Goal: Transaction & Acquisition: Purchase product/service

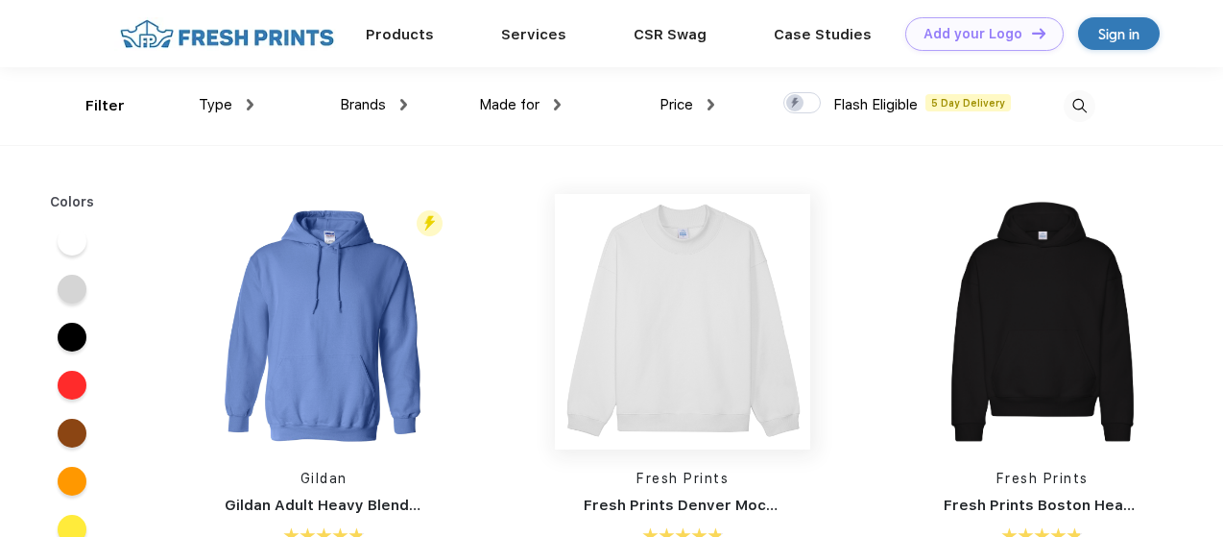
scroll to position [1, 0]
click at [215, 105] on span "Type" at bounding box center [216, 103] width 34 height 17
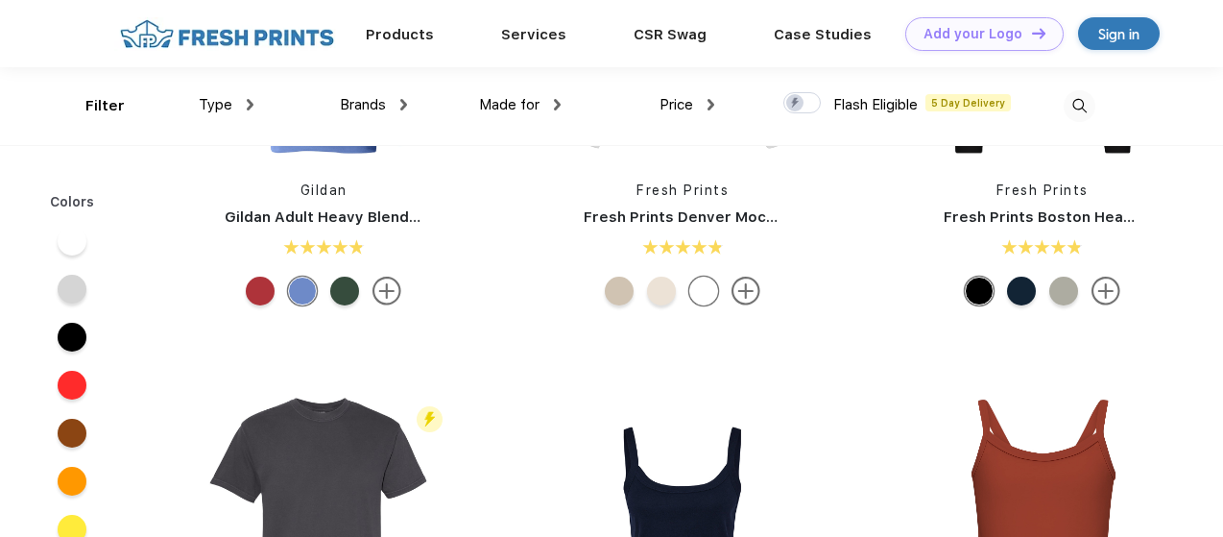
scroll to position [141, 0]
click at [223, 110] on span "Type" at bounding box center [216, 104] width 34 height 17
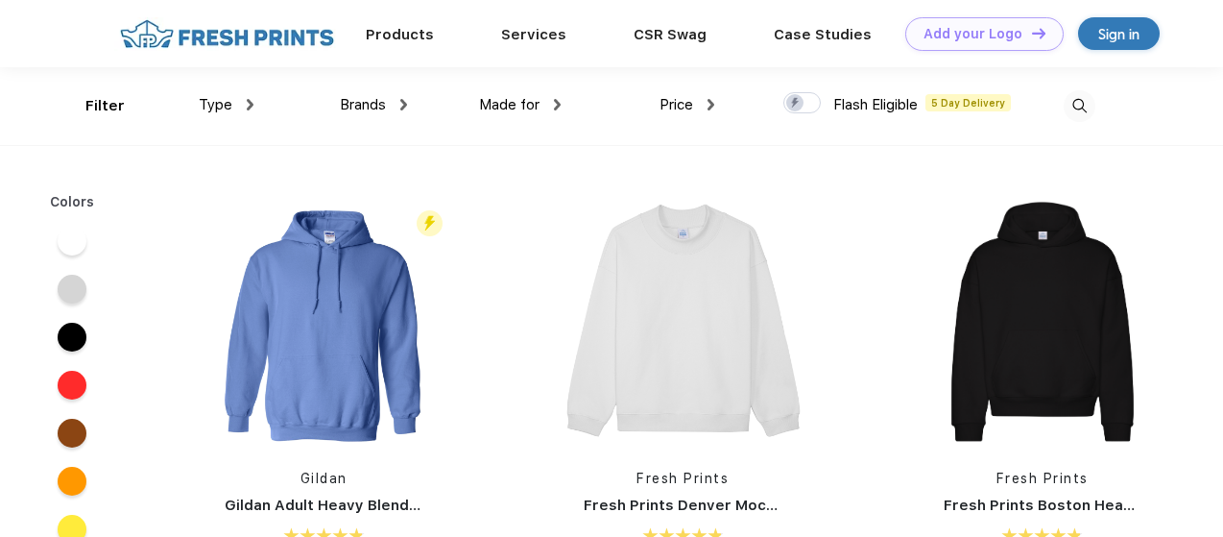
click at [213, 109] on span "Type" at bounding box center [216, 104] width 34 height 17
click at [221, 105] on span "Type" at bounding box center [216, 104] width 34 height 17
click at [223, 100] on span "Type" at bounding box center [216, 104] width 34 height 17
click at [213, 111] on span "Type" at bounding box center [216, 104] width 34 height 17
click at [207, 101] on span "Type" at bounding box center [216, 104] width 34 height 17
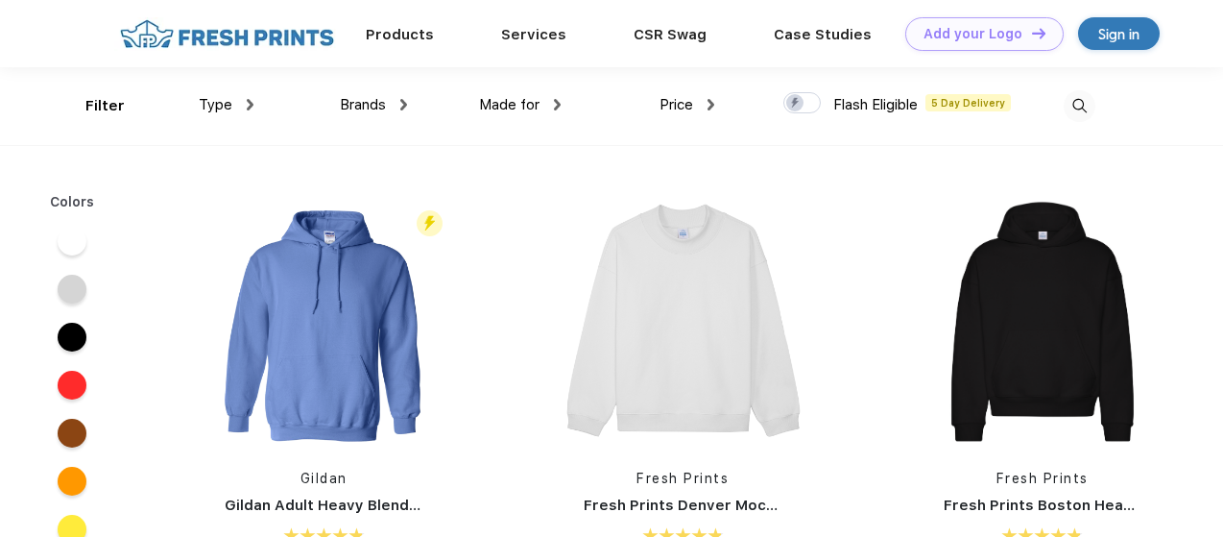
click at [236, 105] on div "Type" at bounding box center [226, 105] width 55 height 22
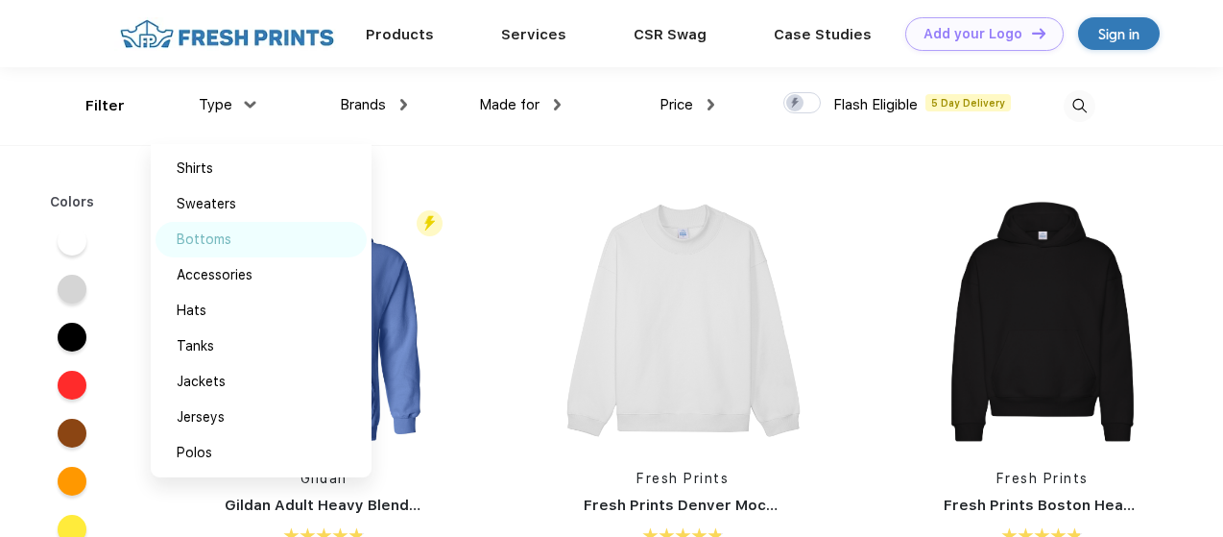
click at [198, 246] on div "Bottoms" at bounding box center [204, 240] width 55 height 20
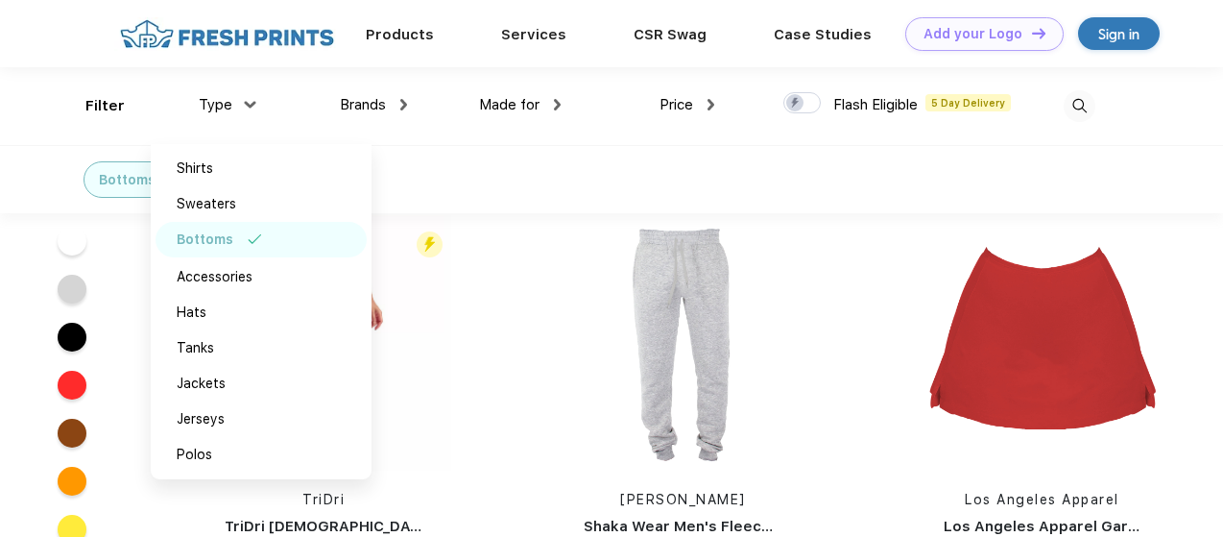
scroll to position [2244, 0]
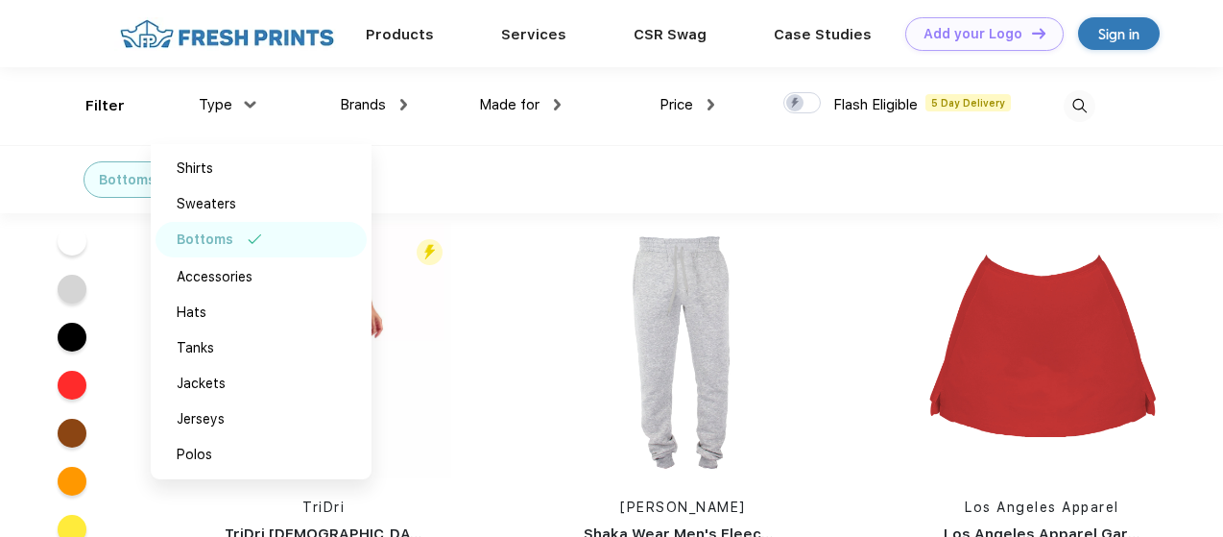
click at [219, 101] on span "Type" at bounding box center [216, 104] width 34 height 17
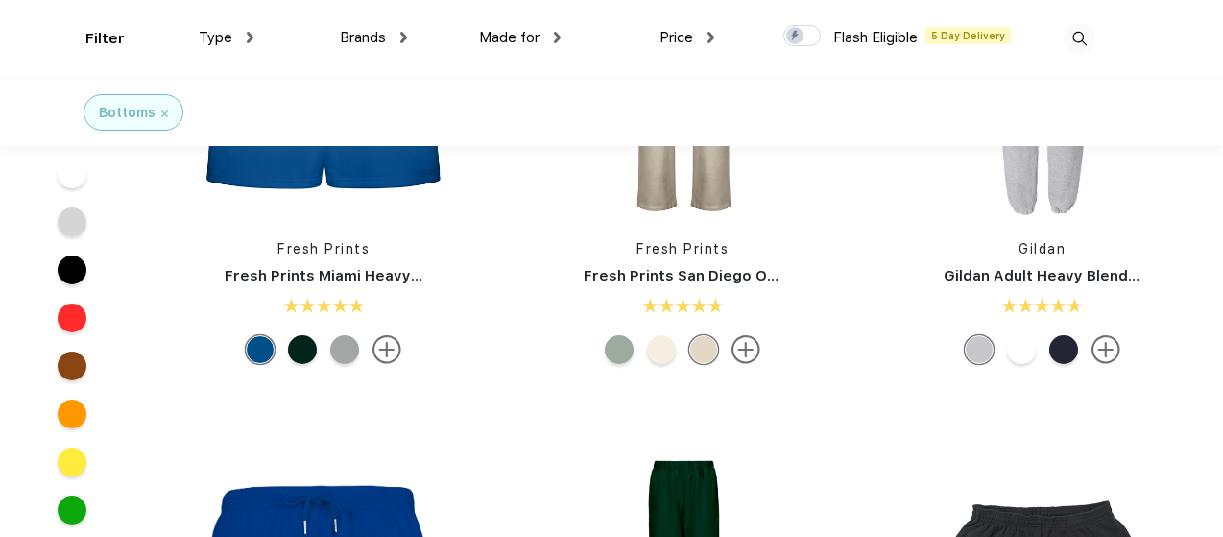
scroll to position [155, 0]
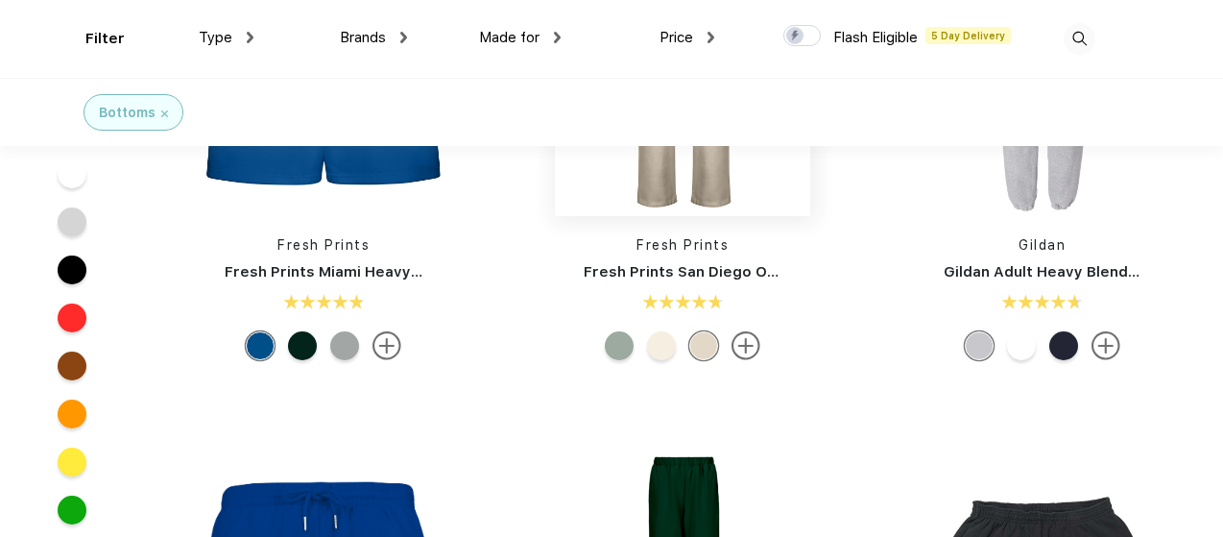
click at [691, 208] on img at bounding box center [682, 88] width 255 height 255
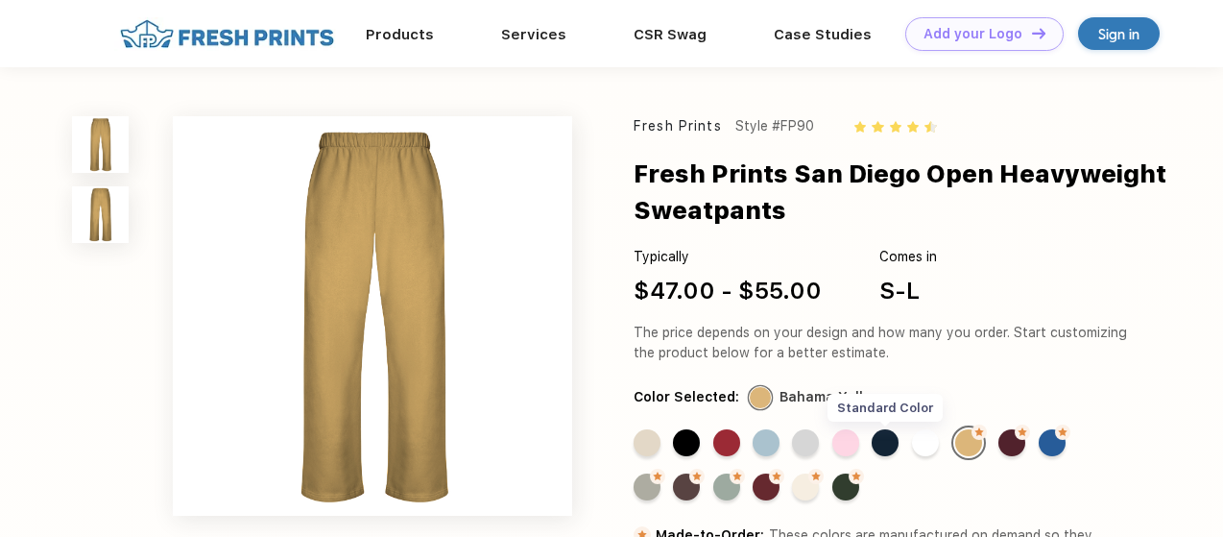
click at [883, 441] on div "Standard Color" at bounding box center [885, 442] width 27 height 27
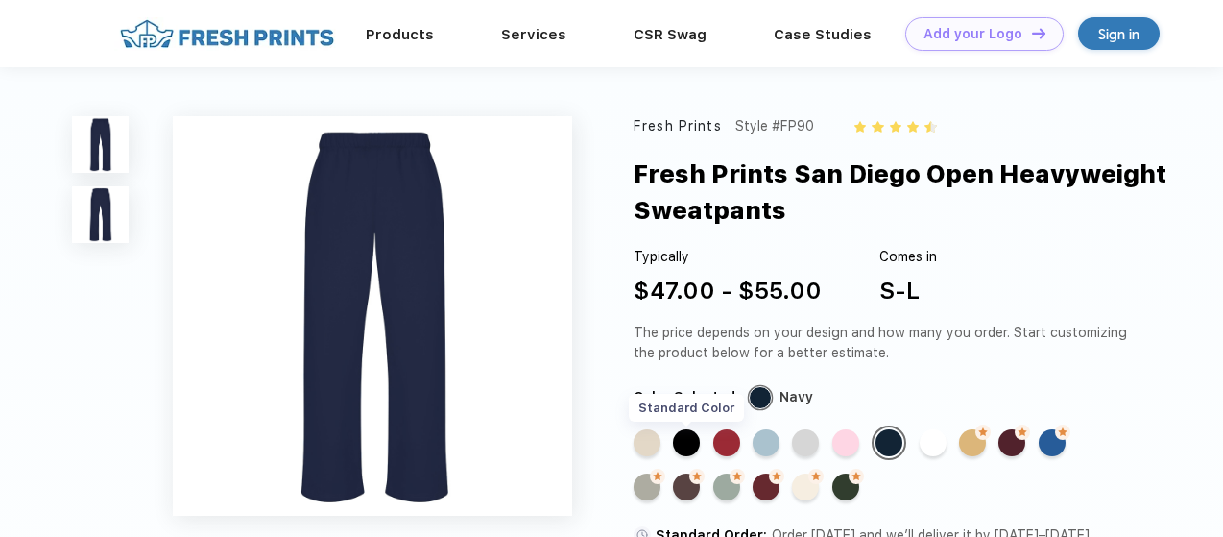
click at [690, 444] on div "Standard Color" at bounding box center [686, 442] width 27 height 27
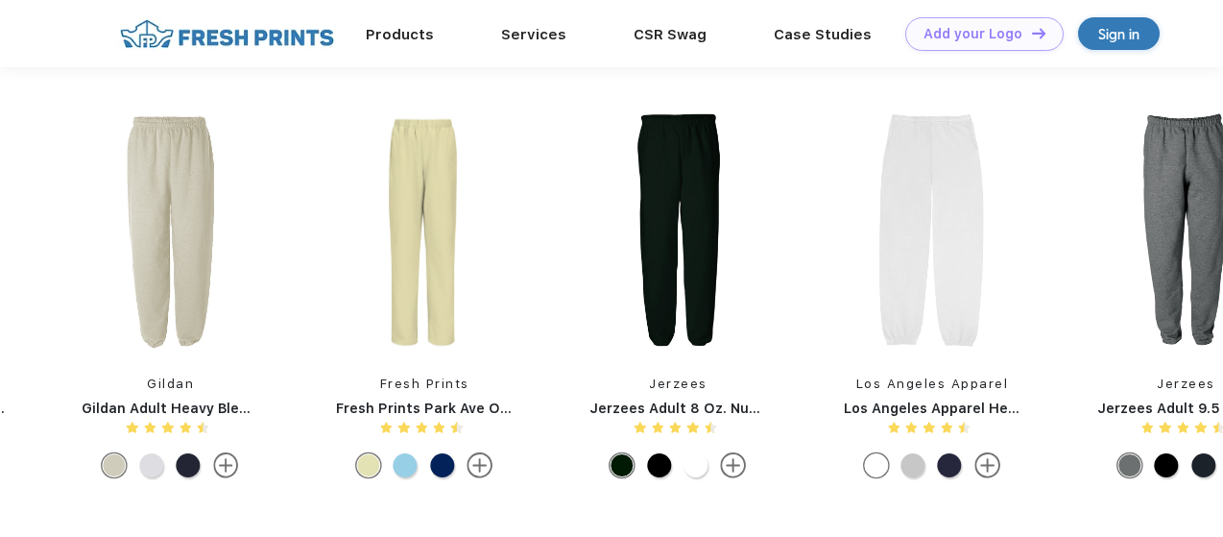
scroll to position [1439, 0]
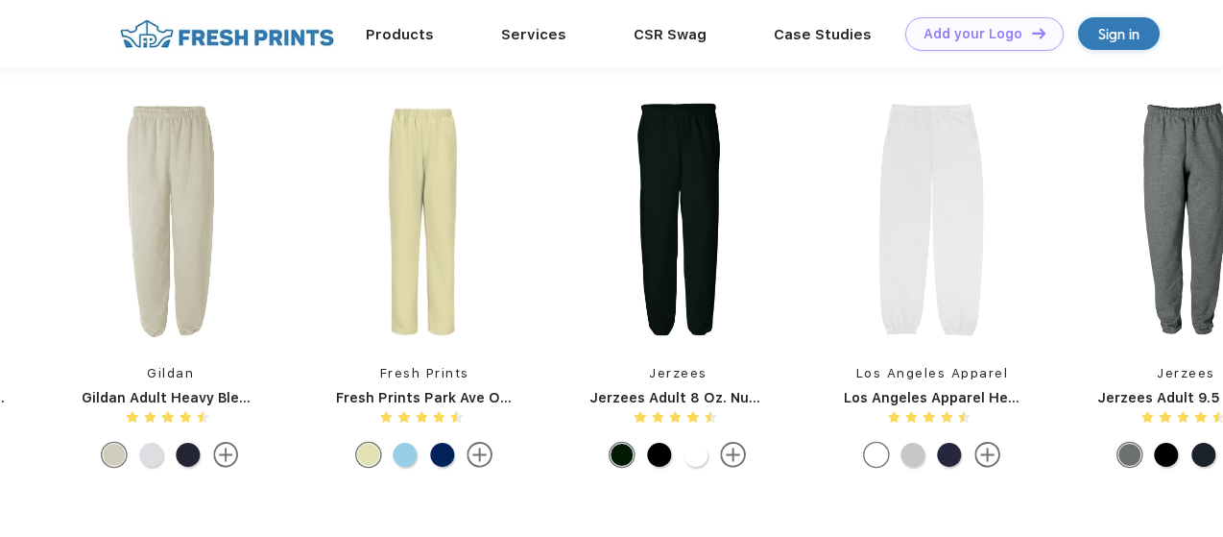
click at [431, 247] on img at bounding box center [424, 219] width 215 height 245
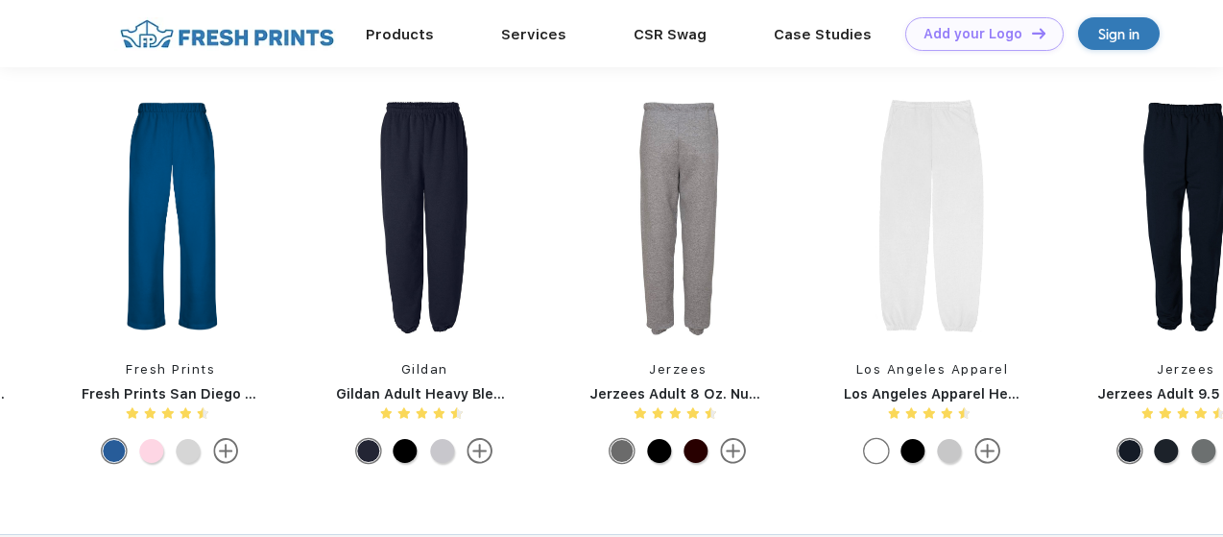
scroll to position [1385, 0]
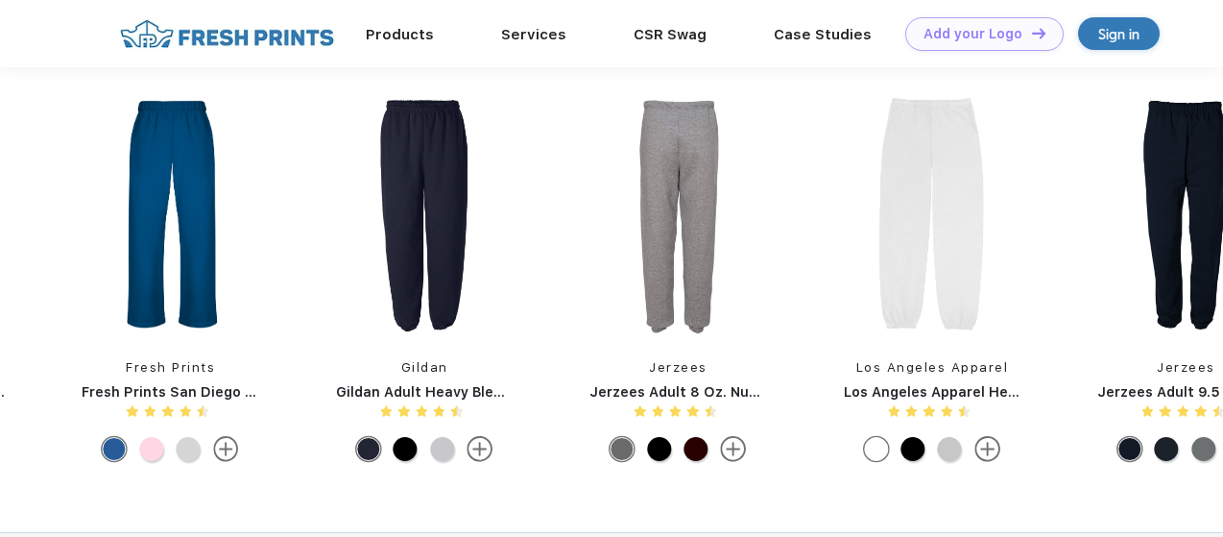
click at [196, 262] on img at bounding box center [169, 213] width 215 height 245
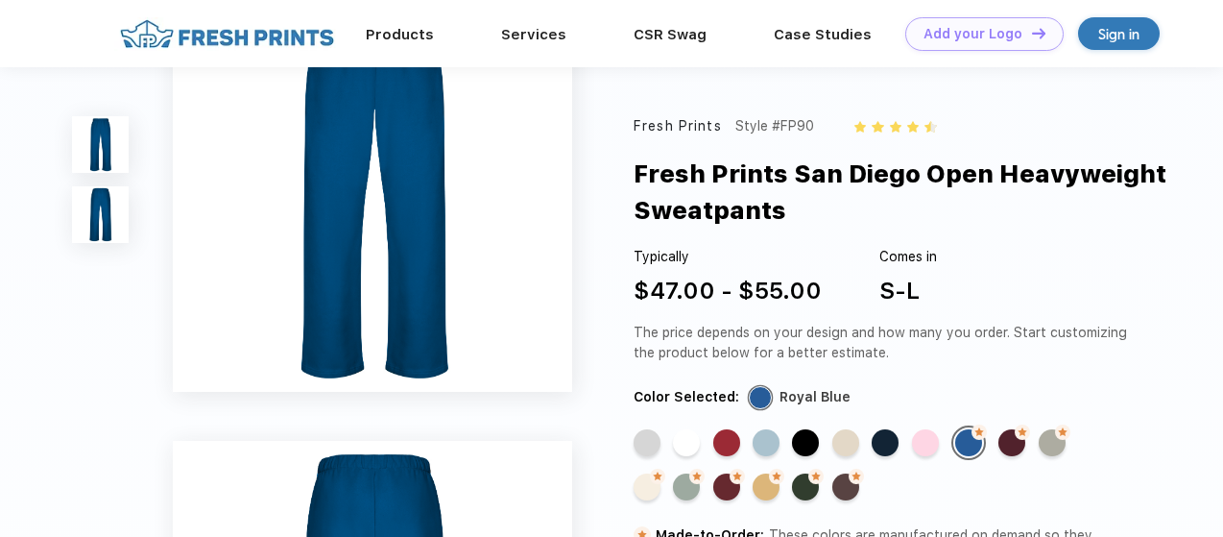
scroll to position [53, 0]
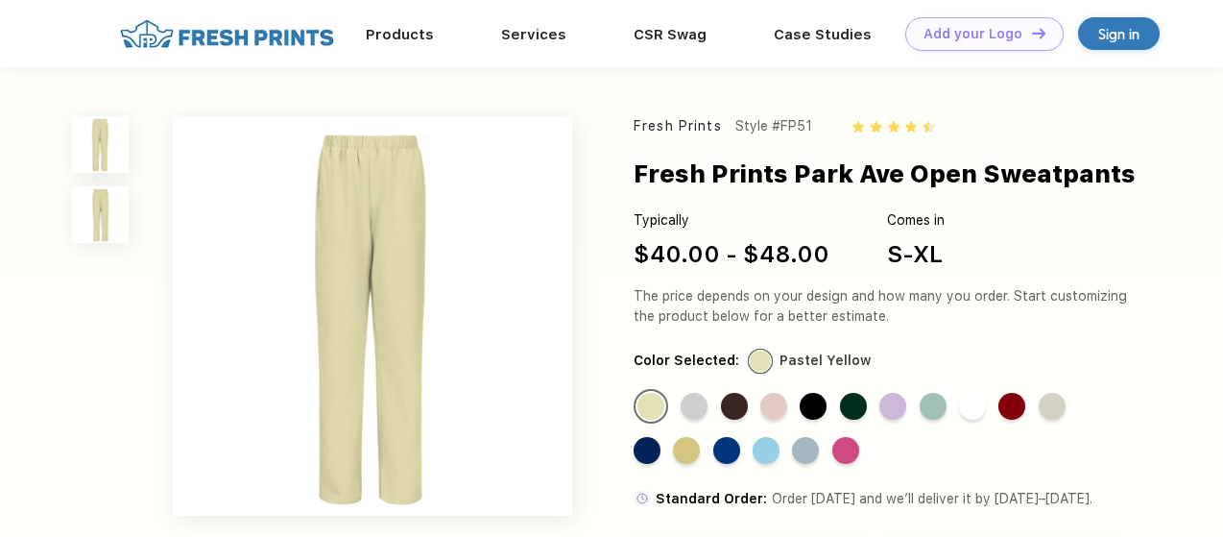
click at [272, 34] on img at bounding box center [227, 34] width 226 height 34
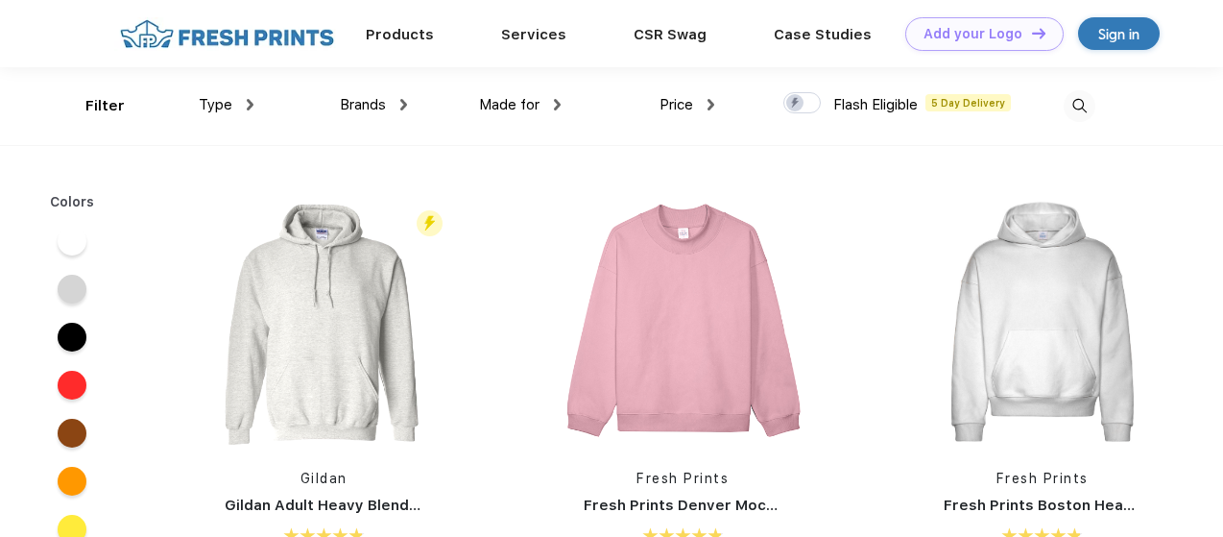
scroll to position [1, 0]
click at [1089, 109] on img at bounding box center [1080, 105] width 32 height 32
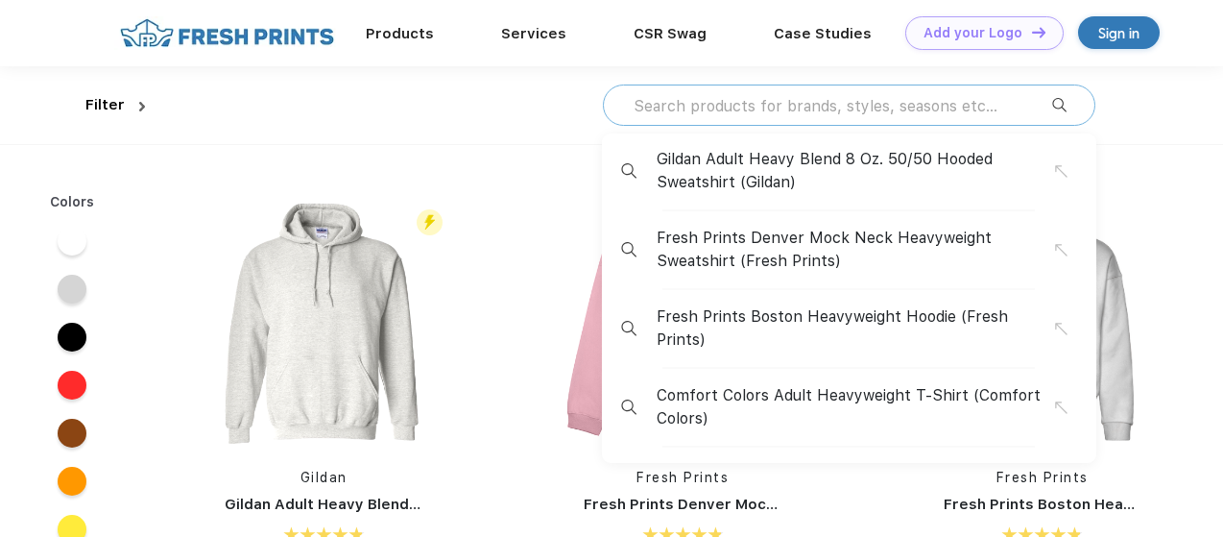
click at [798, 109] on input "text" at bounding box center [842, 105] width 421 height 21
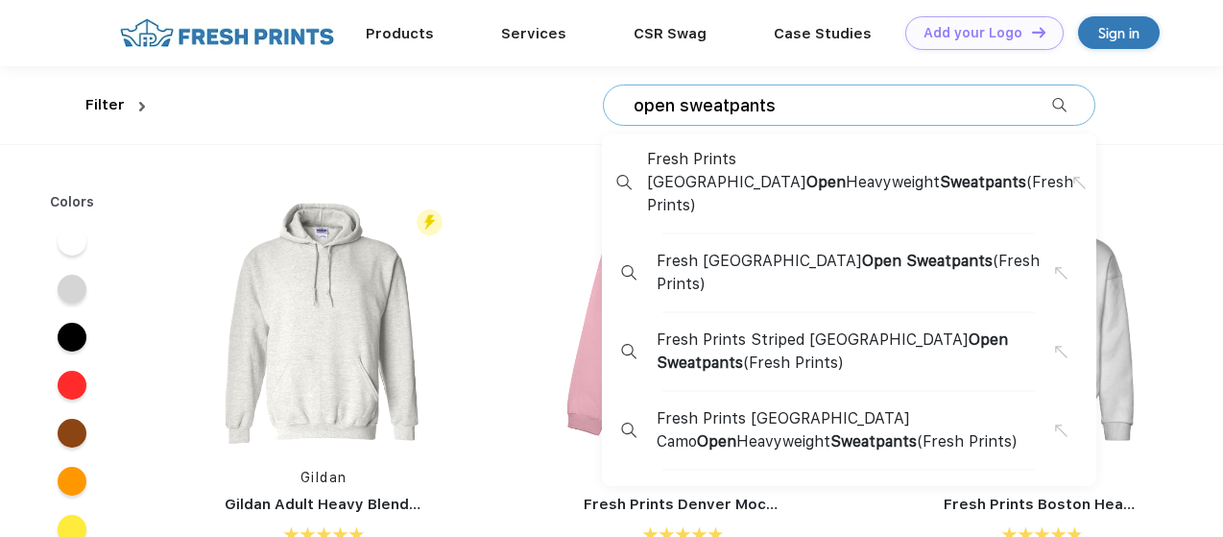
type input "open sweatpants"
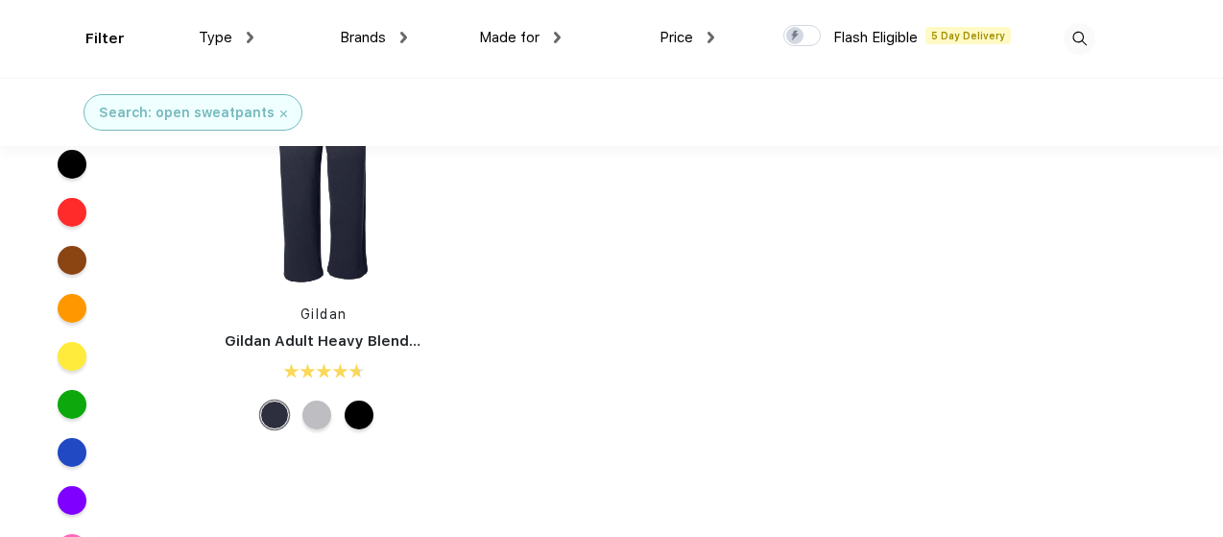
scroll to position [1056, 0]
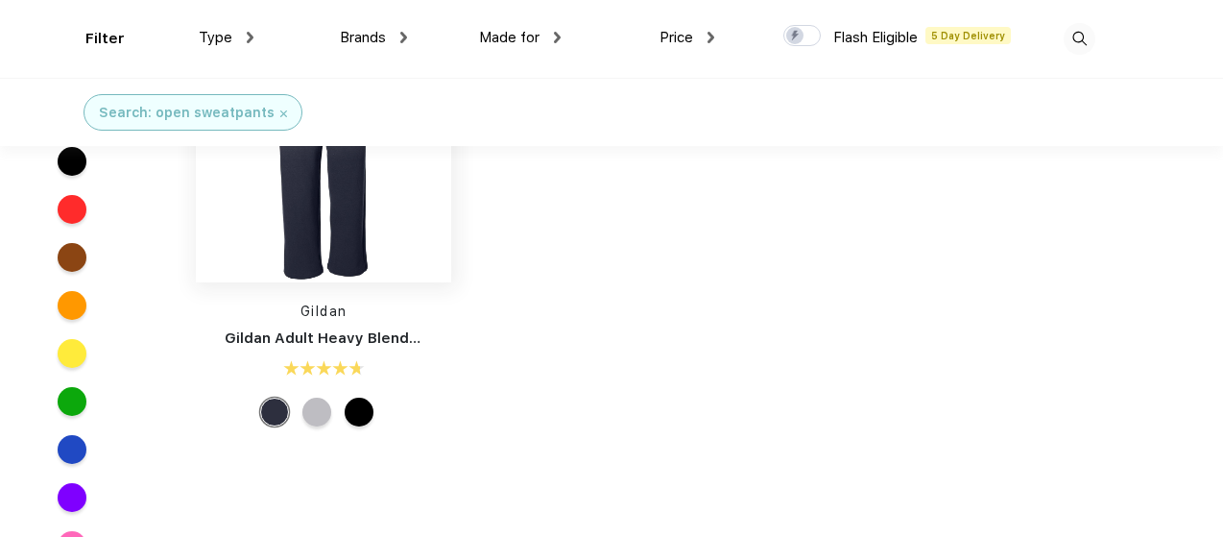
click at [351, 246] on img at bounding box center [323, 154] width 255 height 255
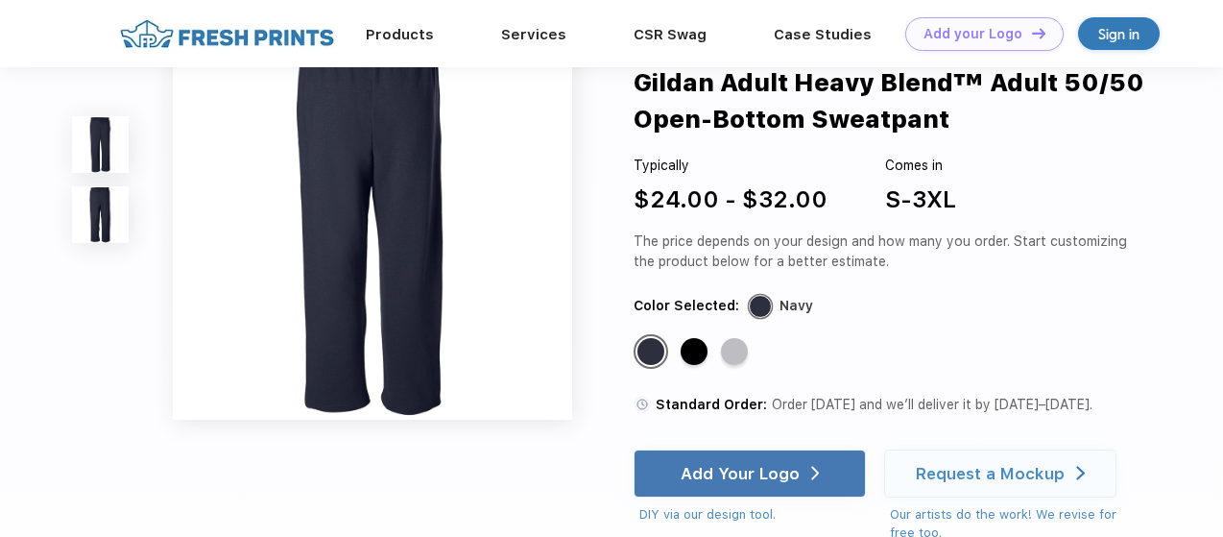
scroll to position [479, 0]
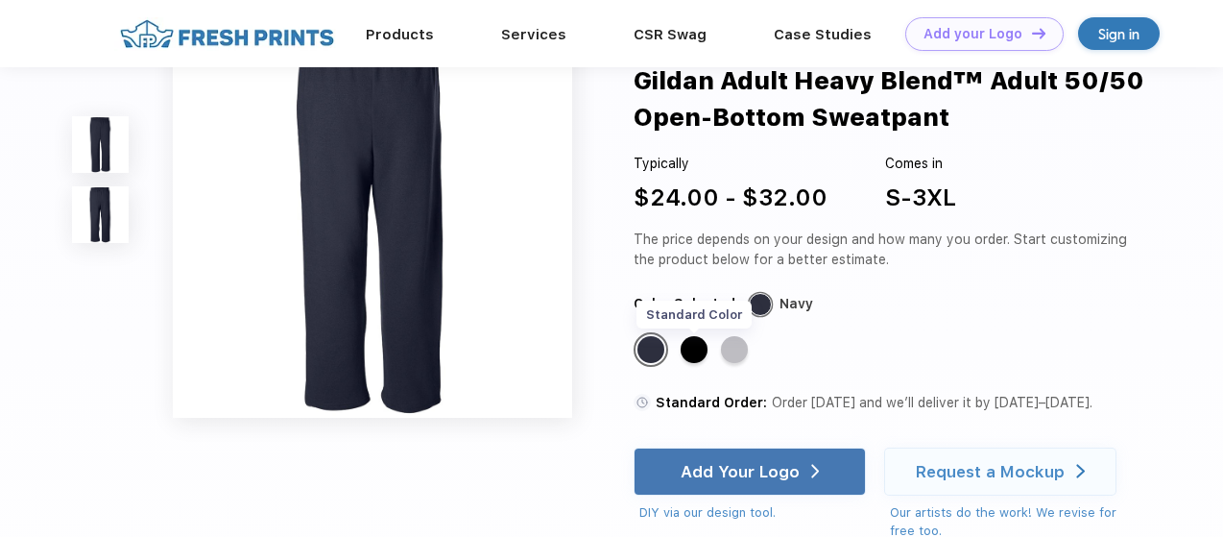
click at [691, 343] on div "Standard Color" at bounding box center [694, 350] width 27 height 27
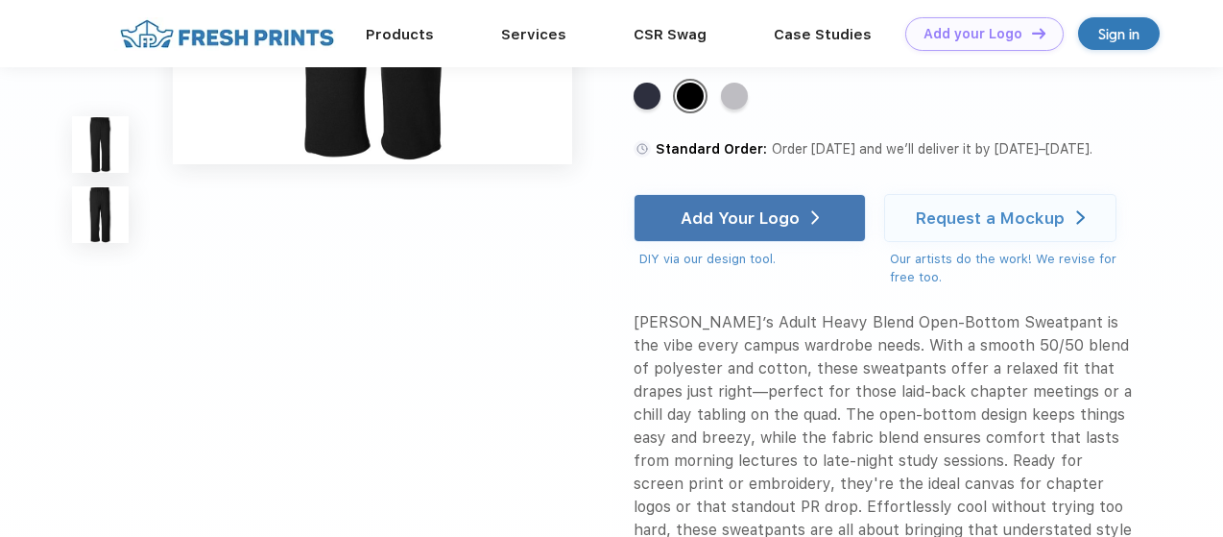
scroll to position [737, 0]
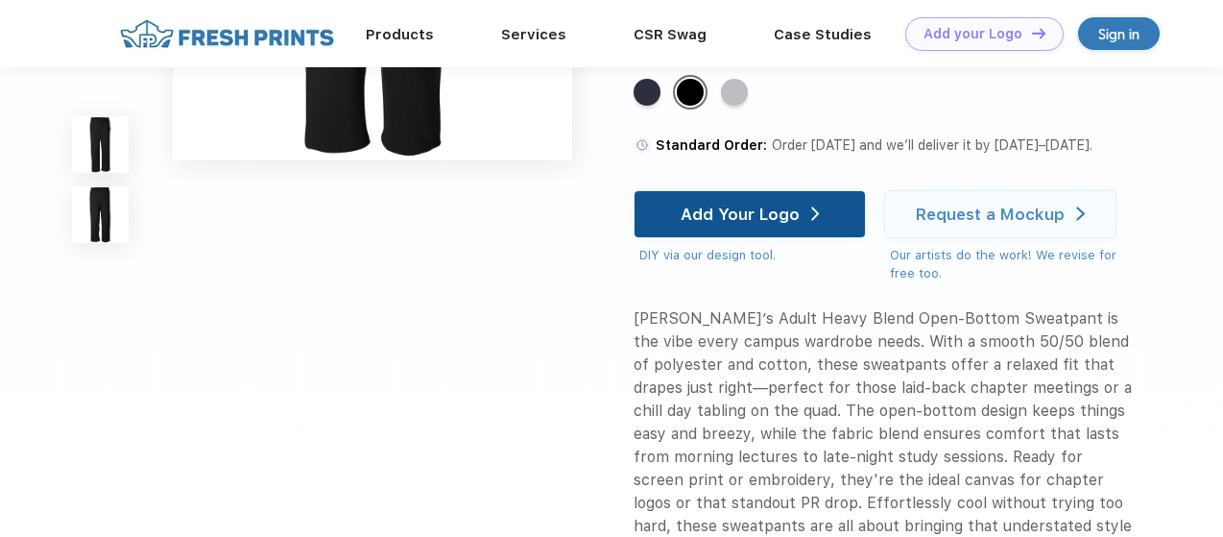
click at [752, 212] on div "Add Your Logo" at bounding box center [740, 214] width 119 height 19
